Goal: Check status

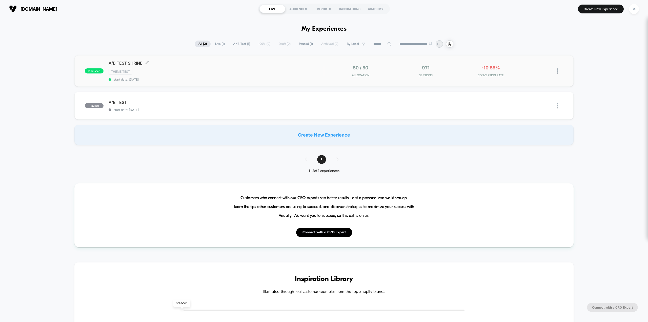
click at [185, 70] on div "Theme Test" at bounding box center [216, 72] width 215 height 6
click at [39, 10] on span "[DOMAIN_NAME]" at bounding box center [39, 8] width 37 height 5
